Goal: Task Accomplishment & Management: Manage account settings

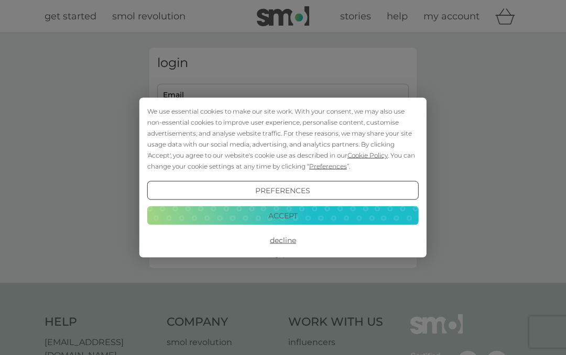
click at [316, 190] on button "Preferences" at bounding box center [282, 190] width 271 height 19
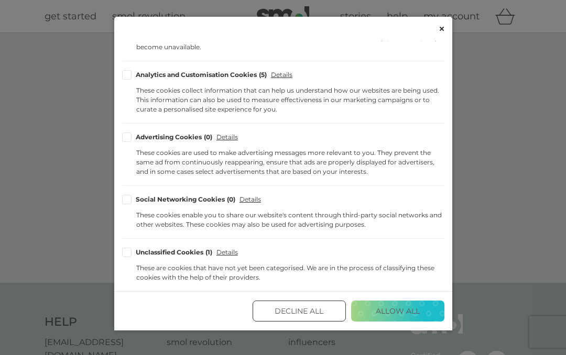
scroll to position [183, 0]
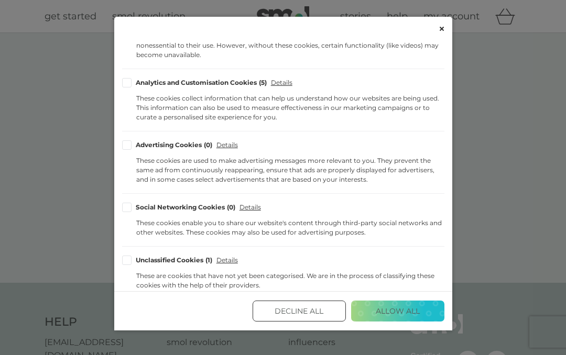
click at [305, 307] on button "Decline All" at bounding box center [299, 311] width 93 height 21
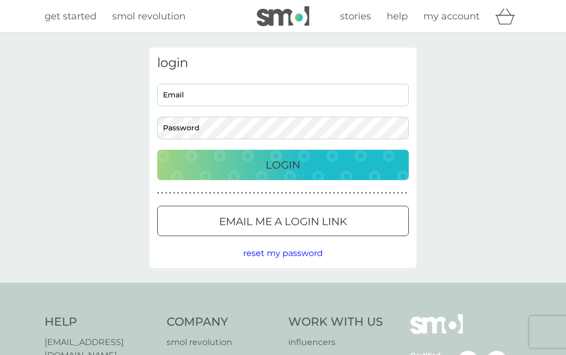
click at [213, 94] on input "Email" at bounding box center [282, 95] width 251 height 23
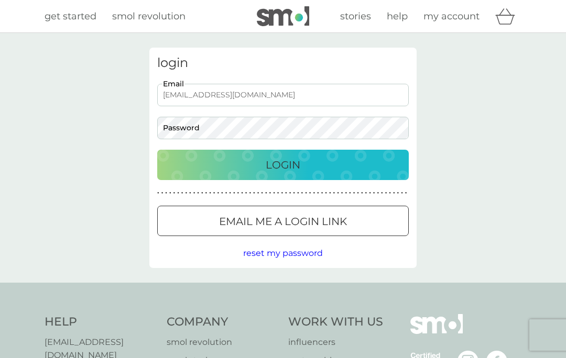
type input "gwynjenkins81@gmail.com"
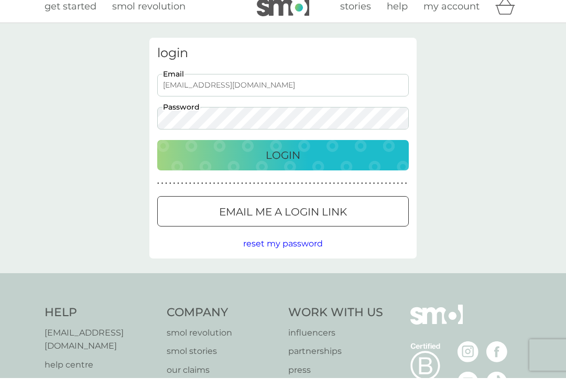
click at [288, 157] on p "Login" at bounding box center [283, 165] width 35 height 17
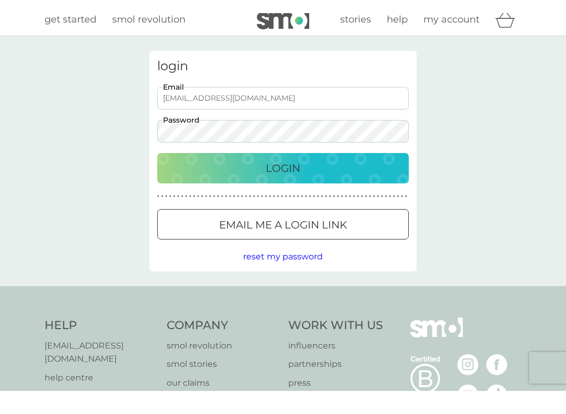
scroll to position [10, 0]
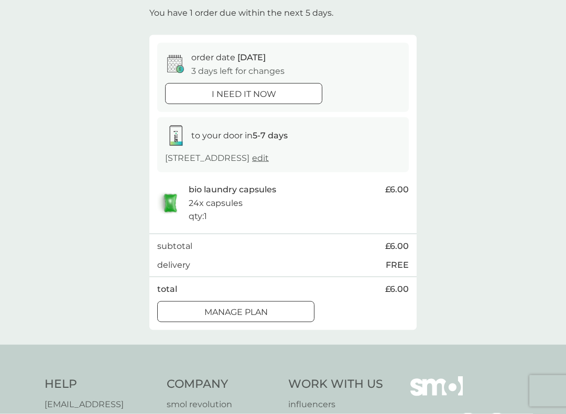
scroll to position [71, 0]
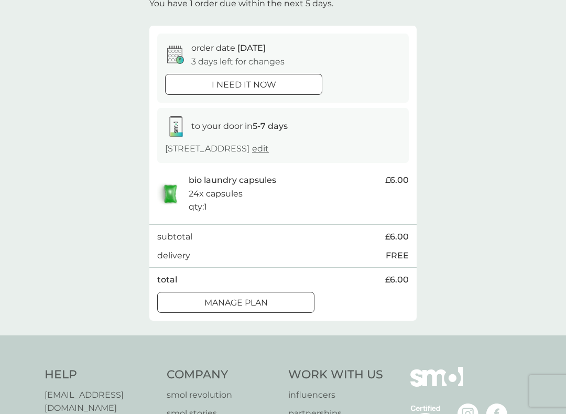
click at [234, 300] on div at bounding box center [235, 301] width 3 height 3
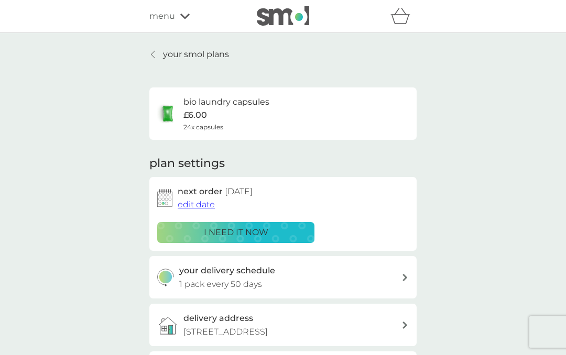
click at [157, 54] on div at bounding box center [153, 54] width 7 height 8
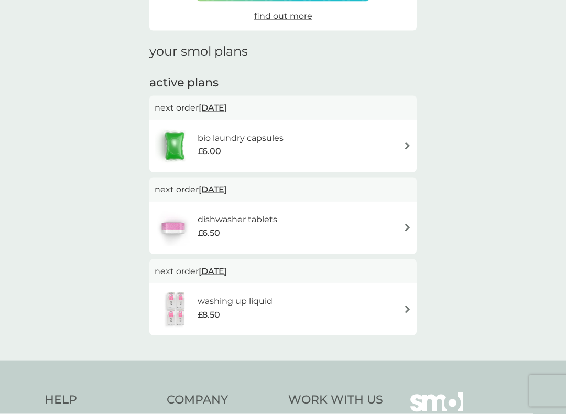
scroll to position [113, 0]
click at [410, 223] on img at bounding box center [407, 227] width 8 height 8
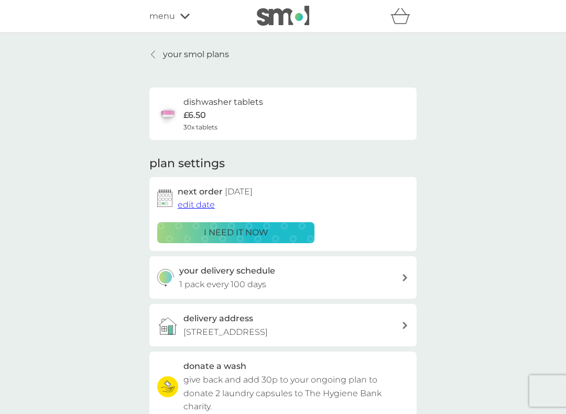
click at [402, 274] on icon at bounding box center [404, 277] width 5 height 7
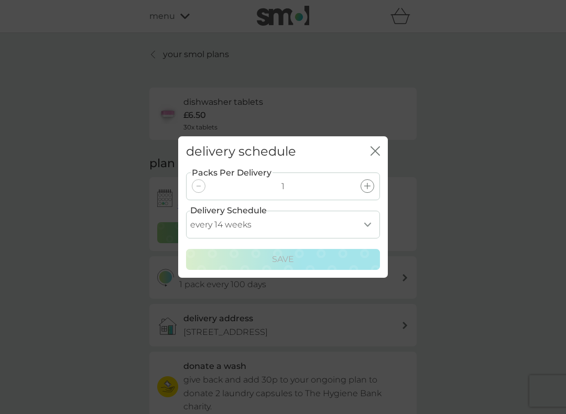
click at [282, 213] on select "every 1 week every 2 weeks every 3 weeks every 4 weeks every 5 weeks every 6 we…" at bounding box center [283, 225] width 194 height 28
select select "119"
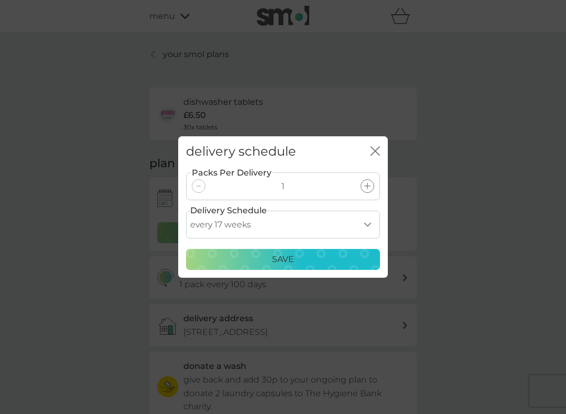
click at [289, 255] on p "Save" at bounding box center [283, 260] width 22 height 14
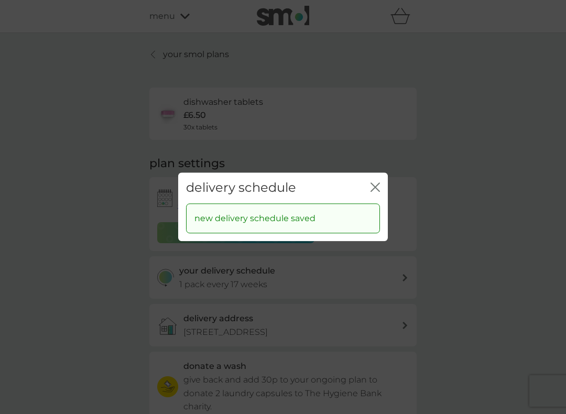
click at [379, 188] on icon "close" at bounding box center [374, 186] width 9 height 9
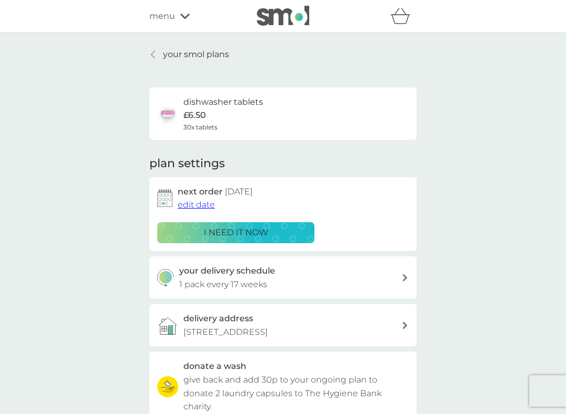
click at [404, 274] on icon at bounding box center [404, 277] width 5 height 7
select select "119"
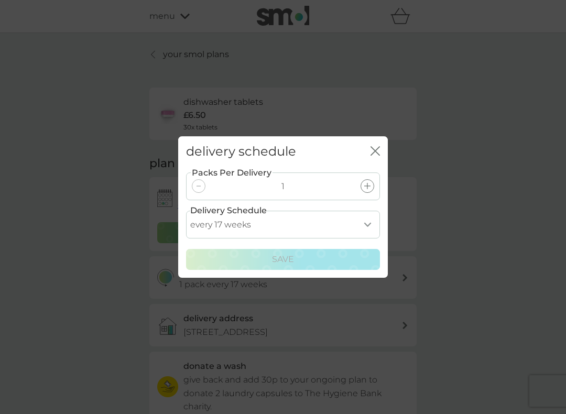
click at [377, 155] on icon "close" at bounding box center [374, 150] width 9 height 9
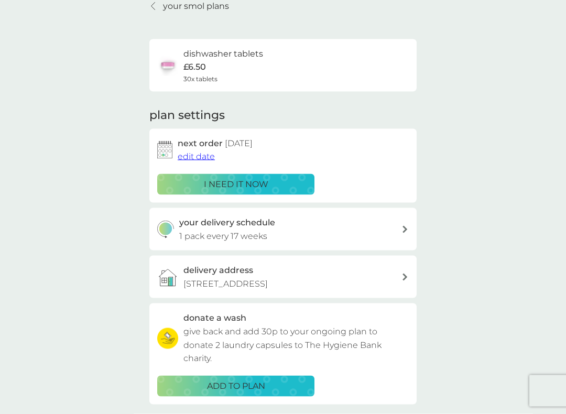
scroll to position [49, 0]
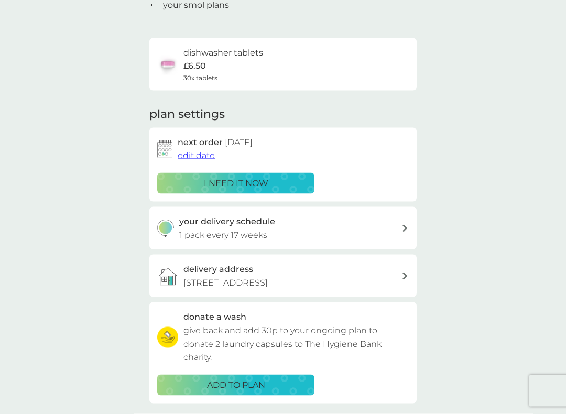
click at [198, 153] on span "edit date" at bounding box center [196, 155] width 37 height 10
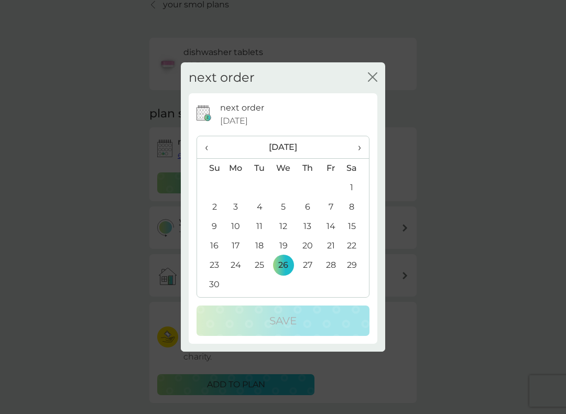
click at [307, 145] on th "[DATE]" at bounding box center [283, 147] width 119 height 23
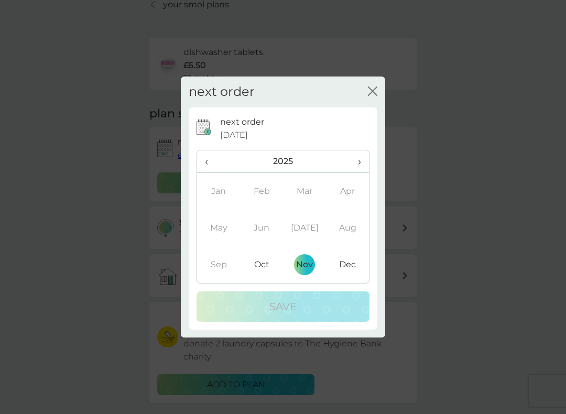
click at [362, 160] on th "›" at bounding box center [355, 161] width 28 height 23
click at [265, 189] on td "Feb" at bounding box center [261, 191] width 43 height 37
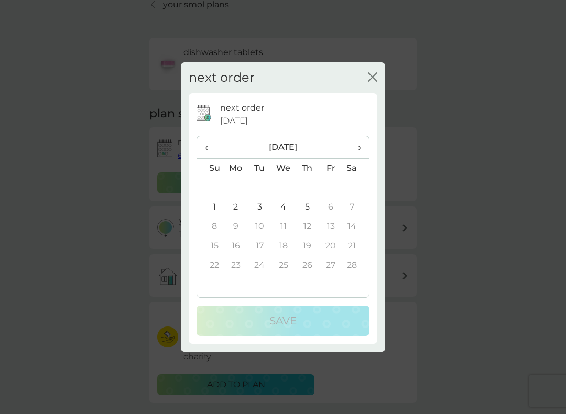
click at [261, 203] on td "3" at bounding box center [260, 207] width 24 height 19
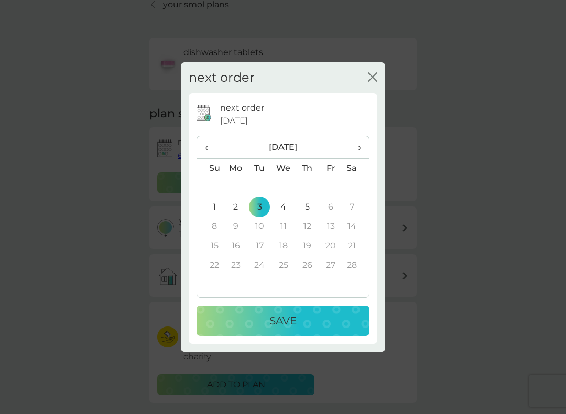
click at [289, 317] on p "Save" at bounding box center [282, 320] width 27 height 17
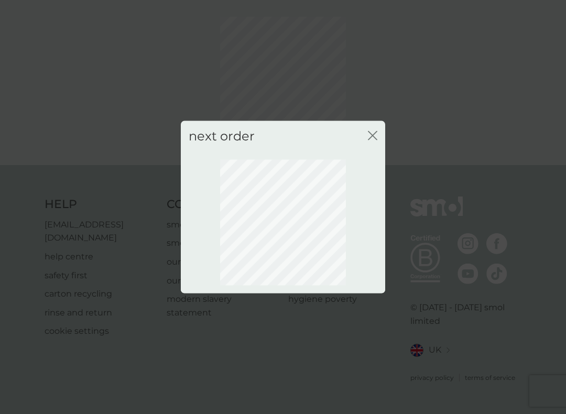
scroll to position [25, 0]
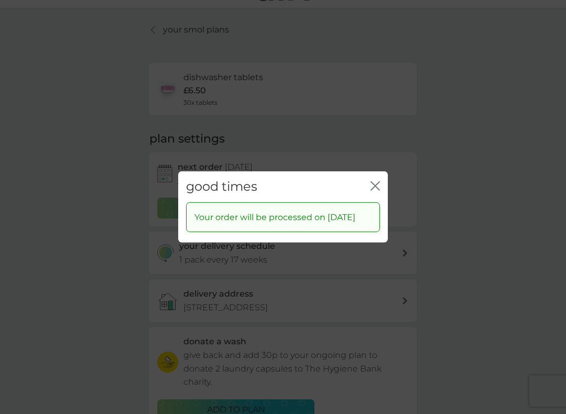
click at [378, 181] on icon "close" at bounding box center [374, 185] width 9 height 9
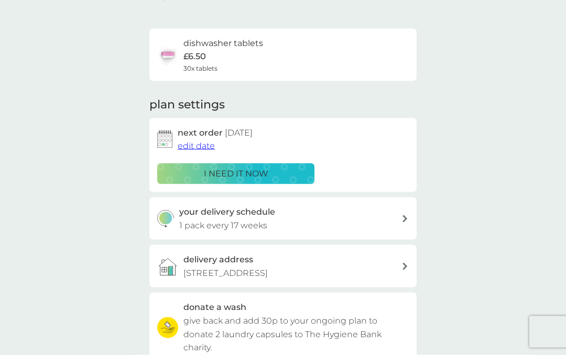
scroll to position [0, 0]
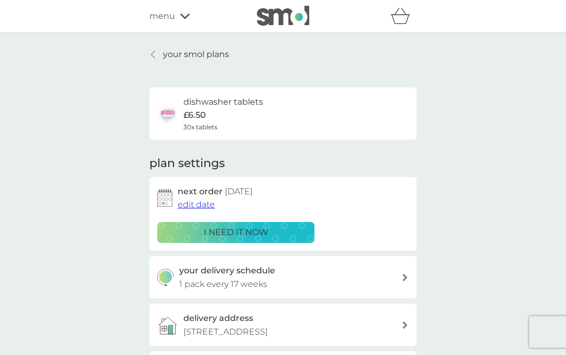
click at [170, 16] on span "menu" at bounding box center [162, 16] width 26 height 14
